Goal: Task Accomplishment & Management: Manage account settings

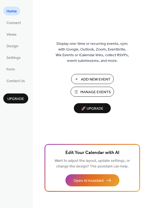
click at [90, 81] on span "Add New Event" at bounding box center [96, 80] width 30 height 6
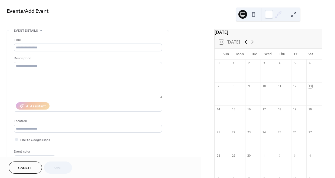
click at [247, 44] on icon at bounding box center [246, 42] width 6 height 6
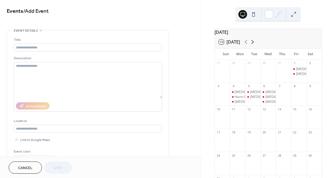
click at [255, 43] on icon at bounding box center [252, 42] width 6 height 6
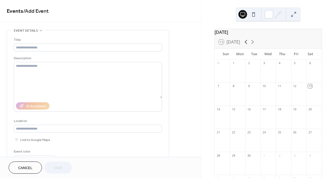
click at [247, 43] on icon at bounding box center [246, 42] width 6 height 6
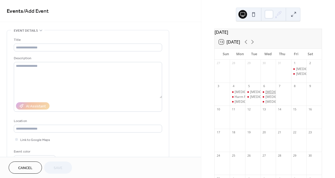
click at [269, 94] on div "[MEDICAL_DATA]- DAP Health Mobile Outreach" at bounding box center [301, 92] width 71 height 5
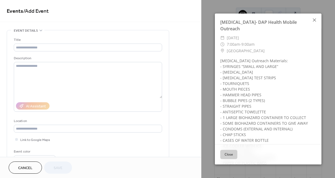
click at [314, 21] on icon at bounding box center [314, 19] width 3 height 3
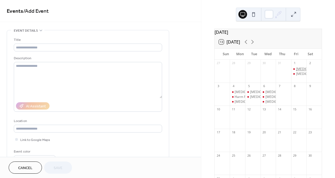
click at [296, 71] on div "[MEDICAL_DATA]- DAP Health Fixed Site" at bounding box center [326, 69] width 61 height 5
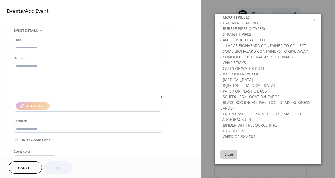
scroll to position [72, 0]
click at [230, 156] on button "Close" at bounding box center [228, 154] width 17 height 9
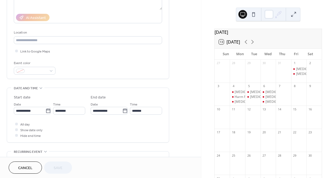
scroll to position [139, 0]
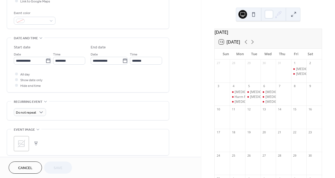
click at [28, 166] on span "Cancel" at bounding box center [25, 168] width 14 height 6
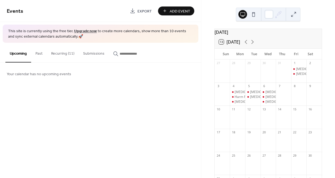
click at [68, 51] on button "Recurring (11)" at bounding box center [63, 52] width 32 height 19
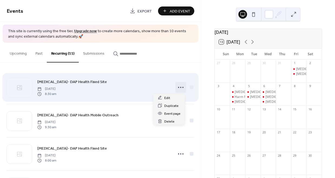
click at [179, 86] on icon at bounding box center [181, 87] width 9 height 9
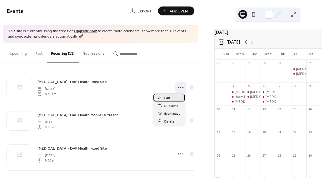
click at [168, 99] on span "Edit" at bounding box center [167, 98] width 6 height 6
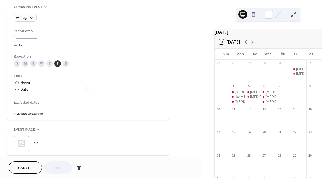
scroll to position [233, 0]
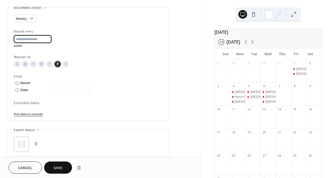
click at [51, 41] on input "*" at bounding box center [33, 39] width 38 height 8
click at [51, 39] on input "*" at bounding box center [33, 39] width 38 height 8
click at [51, 42] on input "*" at bounding box center [33, 39] width 38 height 8
type input "*"
click at [51, 42] on input "*" at bounding box center [33, 39] width 38 height 8
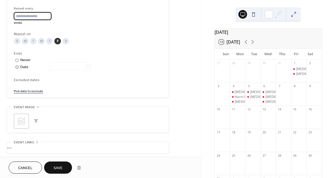
scroll to position [258, 0]
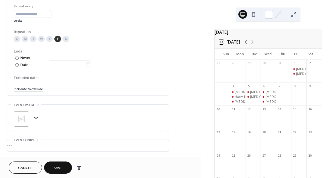
click at [59, 168] on span "Save" at bounding box center [58, 168] width 9 height 6
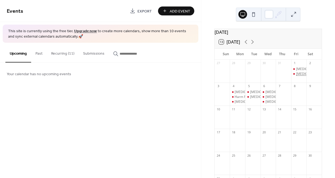
click at [297, 76] on div "Harm Reduction- DAP Health Mobile Outreach" at bounding box center [331, 74] width 71 height 5
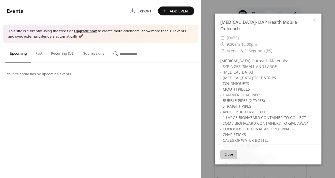
click at [61, 53] on button "Recurring (11)" at bounding box center [63, 52] width 32 height 19
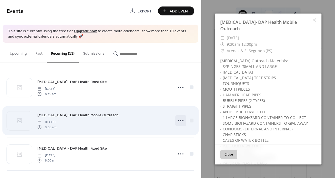
click at [178, 120] on icon at bounding box center [181, 120] width 9 height 9
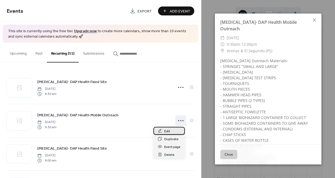
click at [171, 133] on div "Edit" at bounding box center [169, 131] width 31 height 8
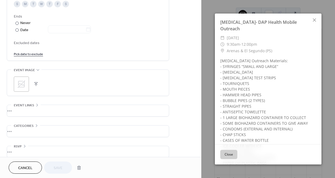
scroll to position [295, 0]
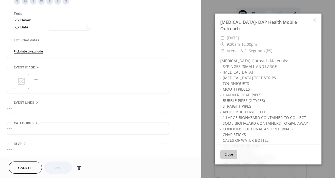
click at [25, 170] on span "Cancel" at bounding box center [25, 168] width 14 height 6
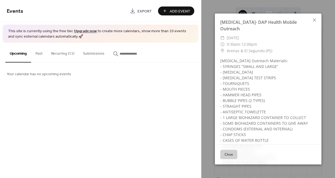
click at [68, 54] on button "Recurring (11)" at bounding box center [63, 52] width 32 height 19
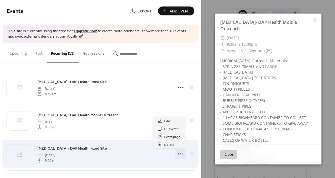
click at [178, 155] on icon at bounding box center [181, 154] width 9 height 9
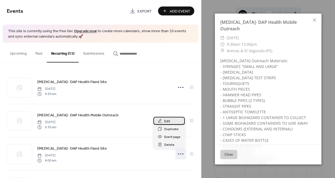
click at [169, 122] on span "Edit" at bounding box center [167, 122] width 6 height 6
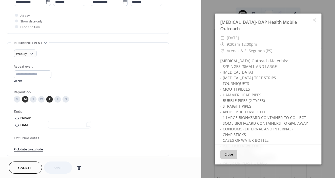
scroll to position [199, 0]
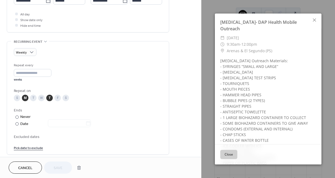
click at [28, 167] on span "Cancel" at bounding box center [25, 168] width 14 height 6
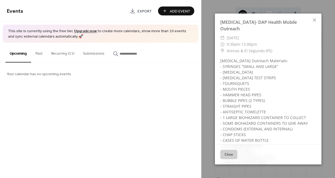
click at [71, 55] on button "Recurring (11)" at bounding box center [63, 52] width 32 height 19
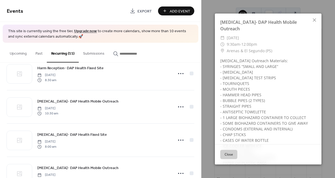
scroll to position [125, 0]
